Goal: Check status: Check status

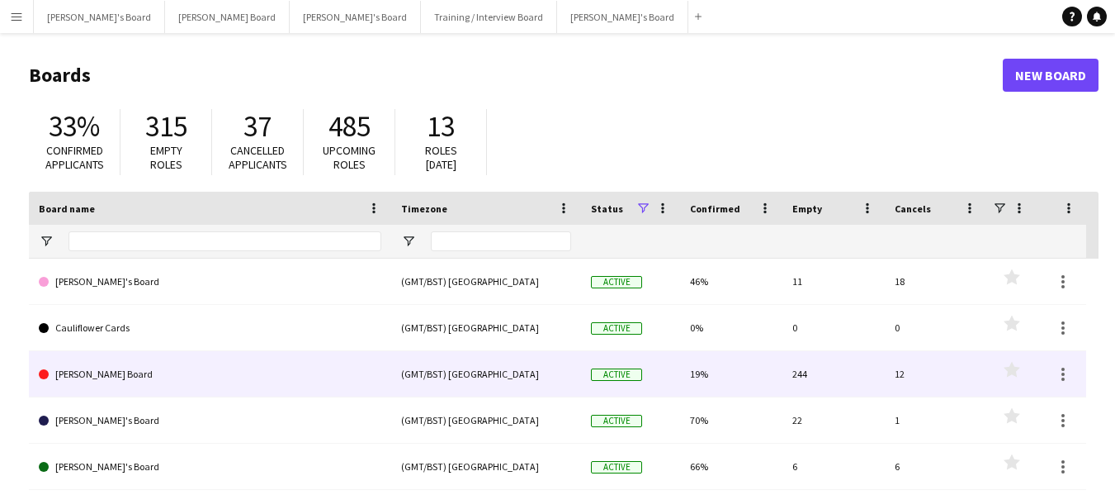
click at [136, 379] on link "[PERSON_NAME] Board" at bounding box center [210, 374] width 343 height 46
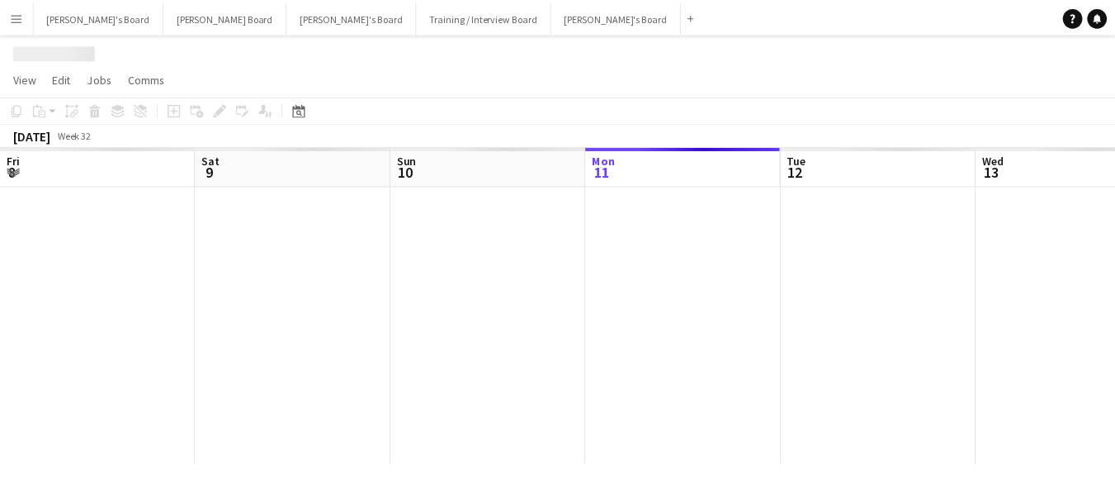
scroll to position [0, 395]
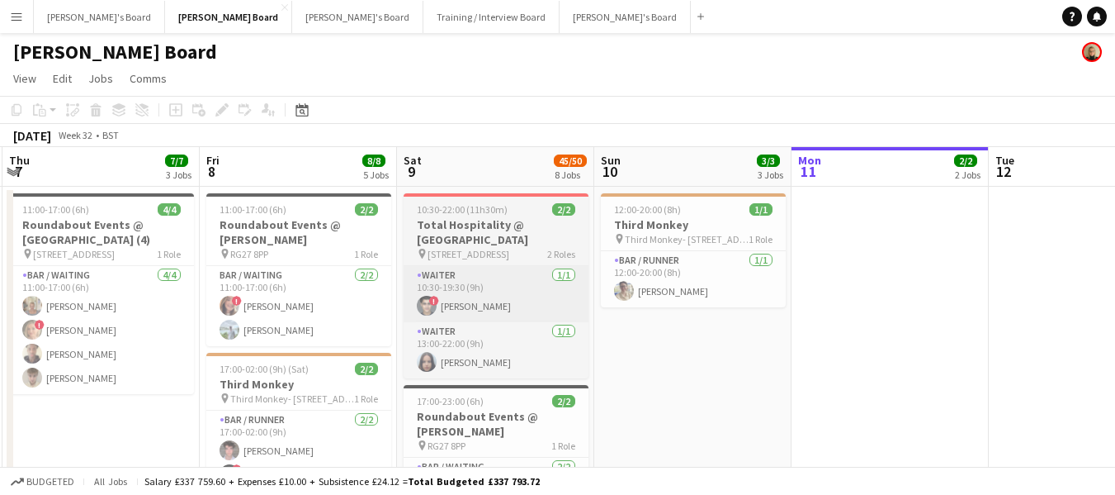
drag, startPoint x: 55, startPoint y: 175, endPoint x: 577, endPoint y: 276, distance: 531.5
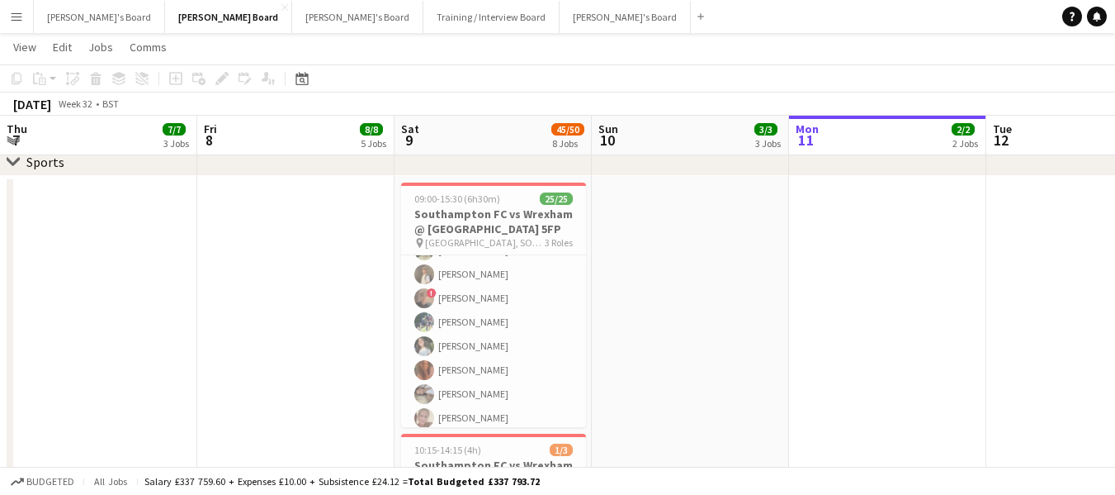
scroll to position [413, 0]
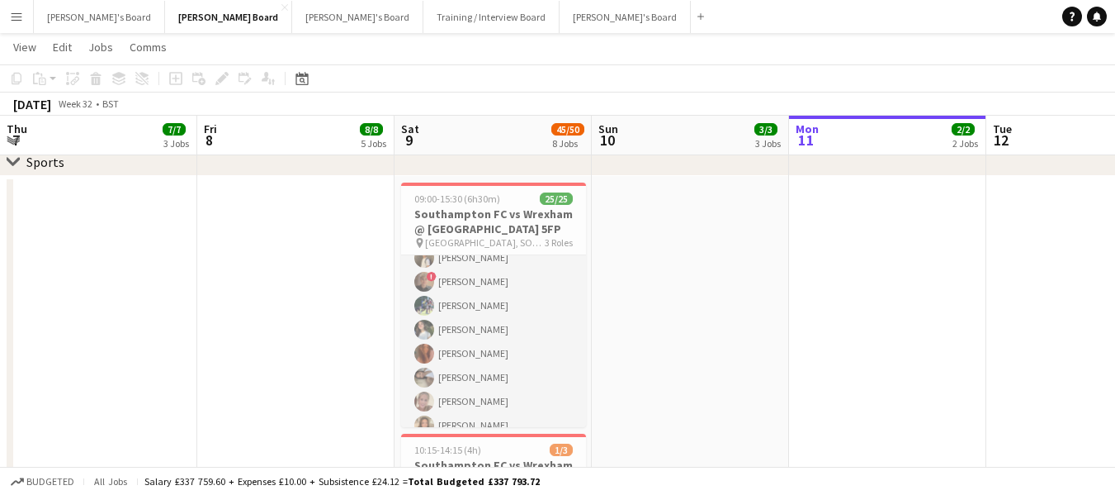
click at [504, 351] on app-card-role "Retail Kiosk 13/13 10:30-14:30 (4h) Milan Sani Joel Easton ! Cillian Ross Iley …" at bounding box center [493, 365] width 185 height 343
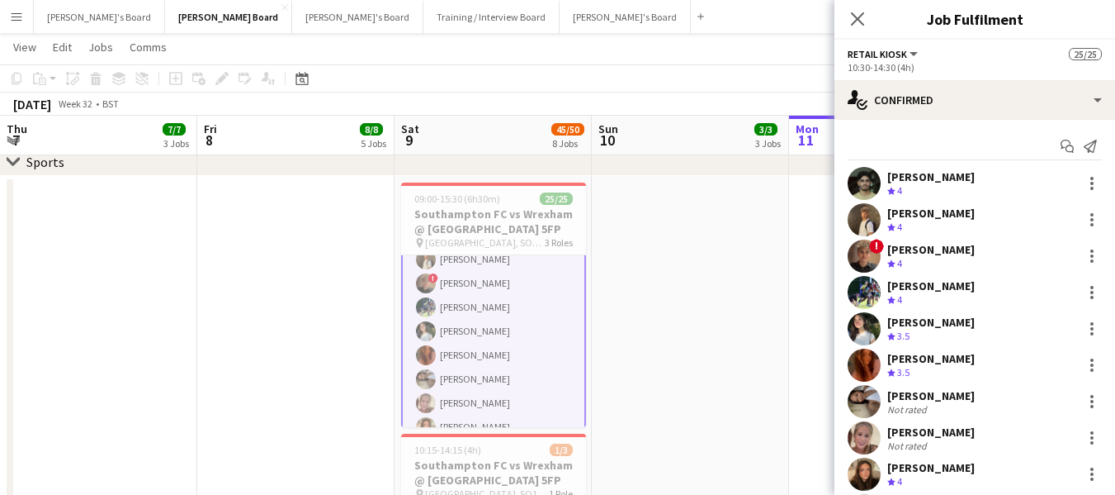
scroll to position [414, 0]
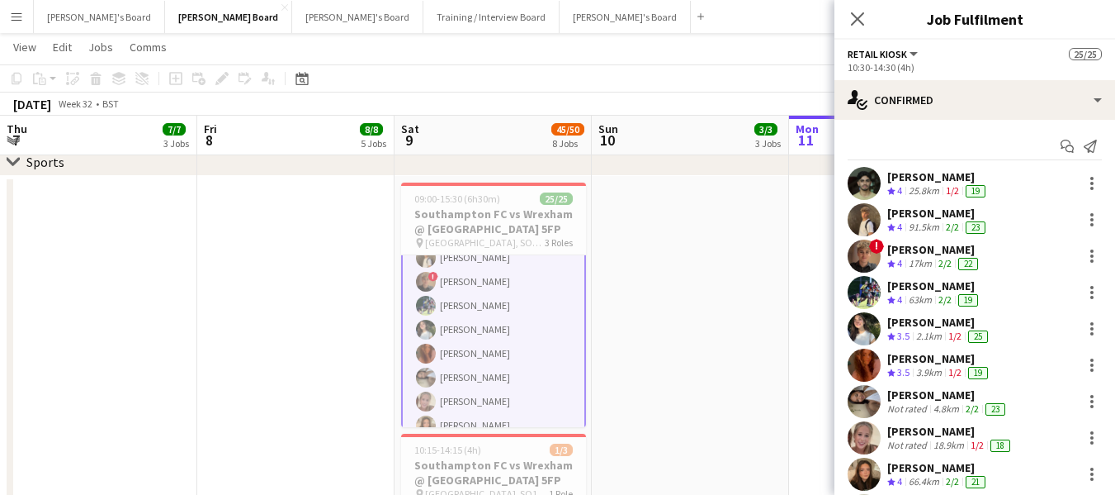
click at [939, 361] on div "Courteney Gardner" at bounding box center [940, 358] width 104 height 15
